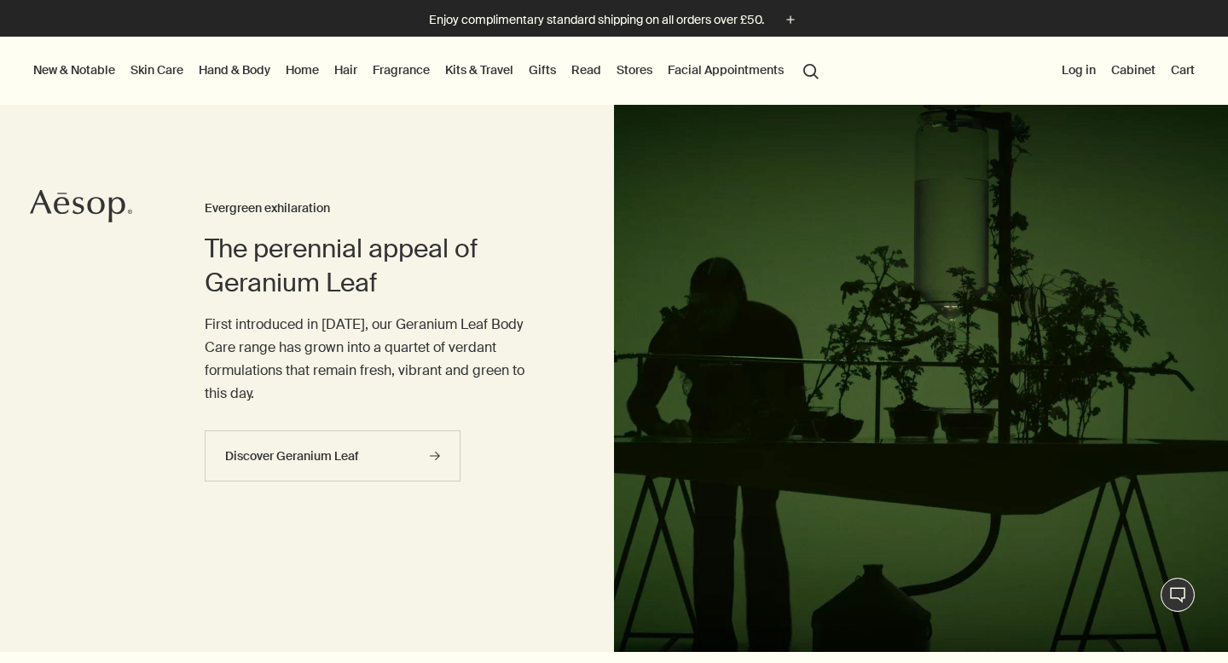
click at [251, 67] on link "Hand & Body" at bounding box center [234, 70] width 78 height 22
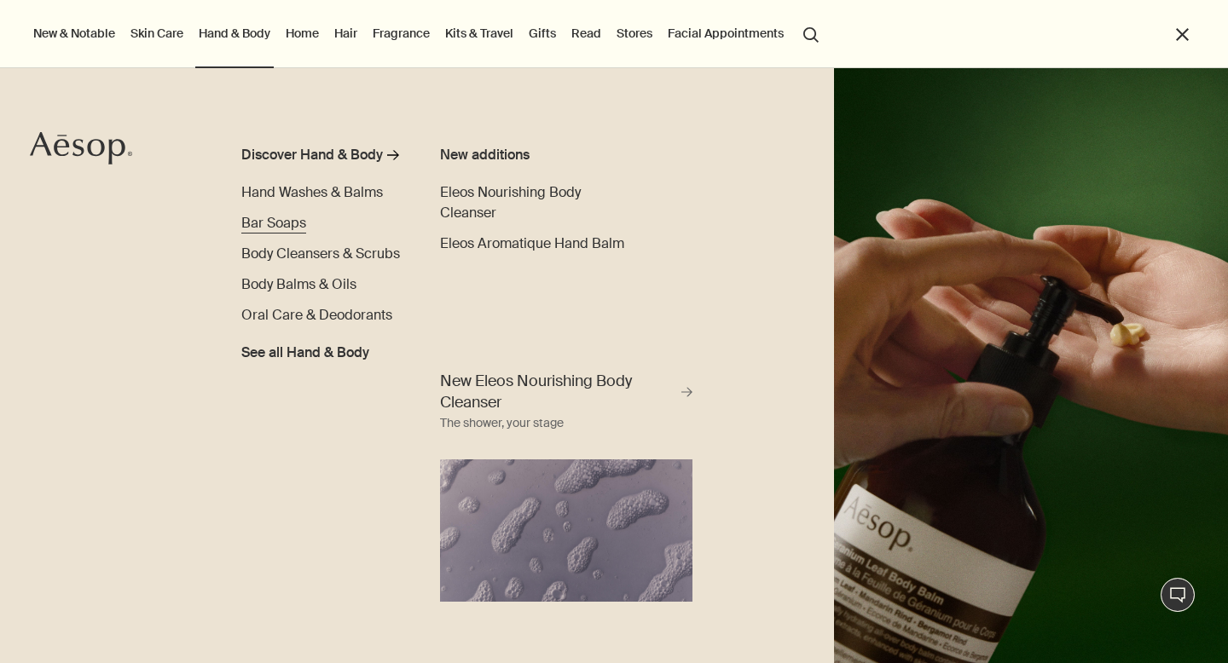
click at [292, 216] on span "Bar Soaps" at bounding box center [273, 223] width 65 height 18
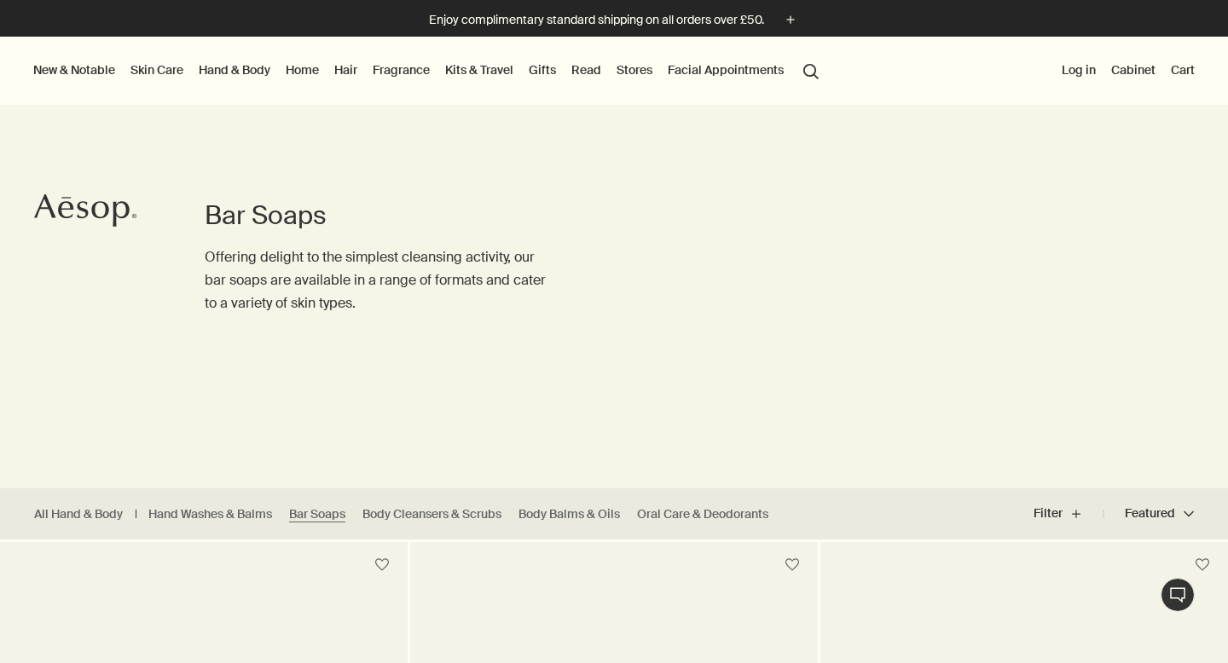
click at [238, 65] on link "Hand & Body" at bounding box center [234, 70] width 78 height 22
